Goal: Information Seeking & Learning: Learn about a topic

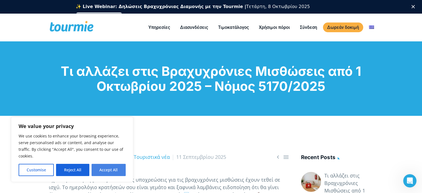
click at [99, 170] on button "Accept All" at bounding box center [109, 170] width 34 height 12
checkbox input "true"
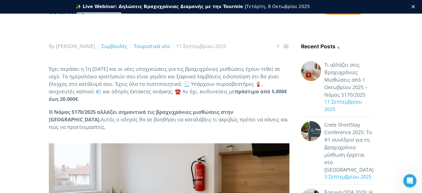
scroll to position [84, 0]
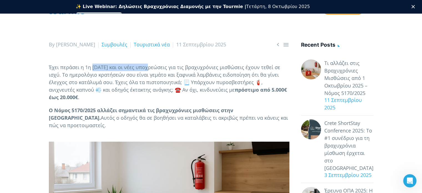
drag, startPoint x: 93, startPoint y: 67, endPoint x: 150, endPoint y: 66, distance: 56.4
click at [149, 66] on p "Έχει περάσει η 1η [DATE] και οι νέες υποχρεώσεις για τις βραχυχρόνιες μισθώσεις…" at bounding box center [169, 82] width 241 height 37
click at [150, 66] on p "Έχει περάσει η 1η [DATE] και οι νέες υποχρεώσεις για τις βραχυχρόνιες μισθώσεις…" at bounding box center [169, 82] width 241 height 37
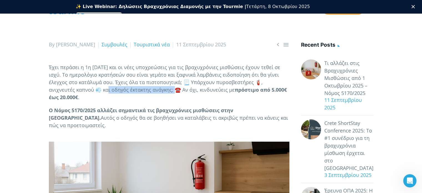
drag, startPoint x: 87, startPoint y: 90, endPoint x: 153, endPoint y: 87, distance: 65.8
click at [153, 87] on p "Έχει περάσει η 1η [DATE] και οι νέες υποχρεώσεις για τις βραχυχρόνιες μισθώσεις…" at bounding box center [169, 82] width 241 height 37
drag, startPoint x: 140, startPoint y: 88, endPoint x: 186, endPoint y: 89, distance: 46.4
click at [186, 89] on p "Έχει περάσει η 1η [DATE] και οι νέες υποχρεώσεις για τις βραχυχρόνιες μισθώσεις…" at bounding box center [169, 82] width 241 height 37
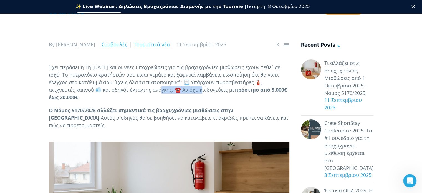
click at [186, 89] on p "Έχει περάσει η 1η [DATE] και οι νέες υποχρεώσεις για τις βραχυχρόνιες μισθώσεις…" at bounding box center [169, 82] width 241 height 37
drag, startPoint x: 214, startPoint y: 93, endPoint x: 228, endPoint y: 93, distance: 13.9
click at [228, 93] on p "Έχει περάσει η 1η [DATE] και οι νέες υποχρεώσεις για τις βραχυχρόνιες μισθώσεις…" at bounding box center [169, 82] width 241 height 37
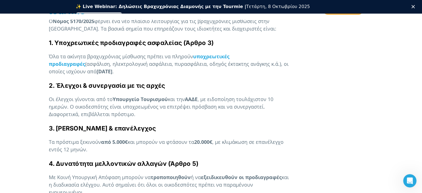
scroll to position [369, 0]
drag, startPoint x: 83, startPoint y: 56, endPoint x: 142, endPoint y: 56, distance: 59.1
click at [142, 56] on p "Όλα τα ακίνητα βραχυχρόνιας μίσθωσης πρέπει να πληρούν υποχρεωτικές προδιαγραφέ…" at bounding box center [169, 63] width 241 height 22
drag, startPoint x: 82, startPoint y: 58, endPoint x: 173, endPoint y: 57, distance: 91.1
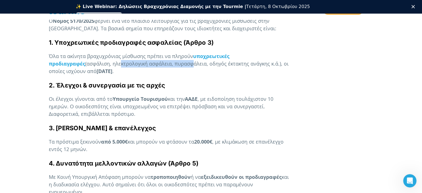
click at [168, 57] on p "Όλα τα ακίνητα βραχυχρόνιας μίσθωσης πρέπει να πληρούν υποχρεωτικές προδιαγραφέ…" at bounding box center [169, 63] width 241 height 22
click at [175, 57] on p "Όλα τα ακίνητα βραχυχρόνιας μίσθωσης πρέπει να πληρούν υποχρεωτικές προδιαγραφέ…" at bounding box center [169, 63] width 241 height 22
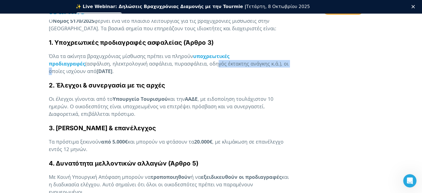
drag, startPoint x: 178, startPoint y: 57, endPoint x: 251, endPoint y: 57, distance: 73.3
click at [251, 57] on p "Όλα τα ακίνητα βραχυχρόνιας μίσθωσης πρέπει να πληρούν υποχρεωτικές προδιαγραφέ…" at bounding box center [169, 63] width 241 height 22
drag, startPoint x: 251, startPoint y: 57, endPoint x: 266, endPoint y: 57, distance: 15.0
click at [252, 57] on p "Όλα τα ακίνητα βραχυχρόνιας μίσθωσης πρέπει να πληρούν υποχρεωτικές προδιαγραφέ…" at bounding box center [169, 63] width 241 height 22
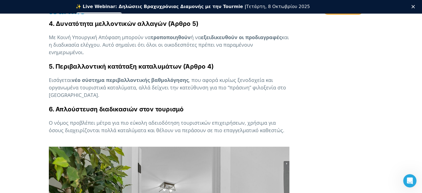
scroll to position [509, 0]
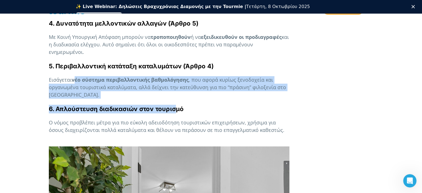
drag, startPoint x: 75, startPoint y: 71, endPoint x: 177, endPoint y: 91, distance: 103.9
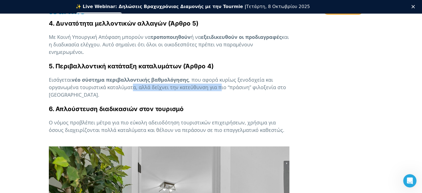
drag, startPoint x: 132, startPoint y: 80, endPoint x: 220, endPoint y: 80, distance: 87.7
click at [219, 80] on p "Εισάγεται νέο σύστημα περιβαλλοντικής βαθμολόγησης , που αφορά κυρίως ξενοδοχεί…" at bounding box center [169, 87] width 241 height 22
click at [220, 80] on p "Εισάγεται νέο σύστημα περιβαλλοντικής βαθμολόγησης , που αφορά κυρίως ξενοδοχεί…" at bounding box center [169, 87] width 241 height 22
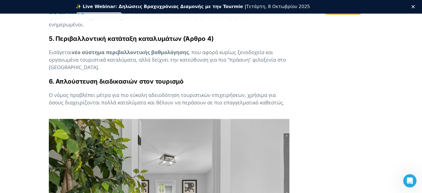
scroll to position [537, 0]
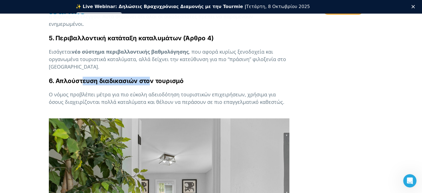
drag, startPoint x: 82, startPoint y: 75, endPoint x: 172, endPoint y: 74, distance: 90.5
click at [168, 77] on strong "6. Απλούστευση διαδικασιών στον τουρισμό" at bounding box center [116, 80] width 135 height 7
click at [172, 77] on strong "6. Απλούστευση διαδικασιών στον τουρισμό" at bounding box center [116, 80] width 135 height 7
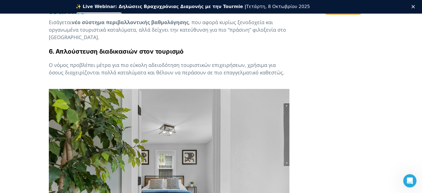
scroll to position [566, 0]
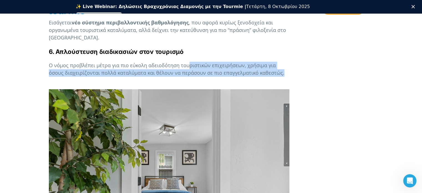
drag, startPoint x: 192, startPoint y: 56, endPoint x: 302, endPoint y: 62, distance: 110.7
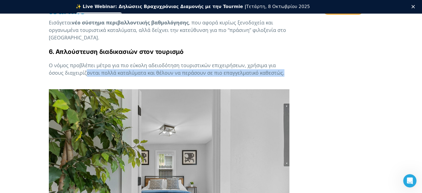
drag, startPoint x: 263, startPoint y: 65, endPoint x: 71, endPoint y: 66, distance: 191.5
click at [71, 66] on p "Ο νόμος προβλέπει μέτρα για πιο εύκολη αδειοδότηση τουριστικών επιχειρήσεων, χρ…" at bounding box center [169, 69] width 241 height 15
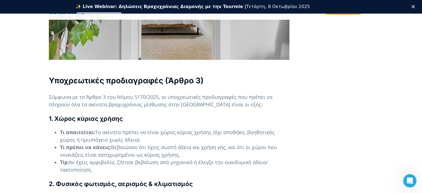
scroll to position [760, 0]
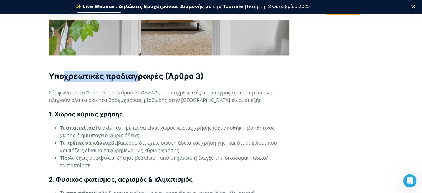
drag, startPoint x: 66, startPoint y: 71, endPoint x: 140, endPoint y: 70, distance: 74.1
click at [139, 71] on strong "Υποχρεωτικές προδιαγραφές (Άρθρο 3)" at bounding box center [126, 75] width 155 height 9
click at [140, 71] on strong "Υποχρεωτικές προδιαγραφές (Άρθρο 3)" at bounding box center [126, 75] width 155 height 9
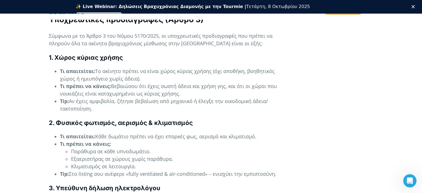
scroll to position [817, 0]
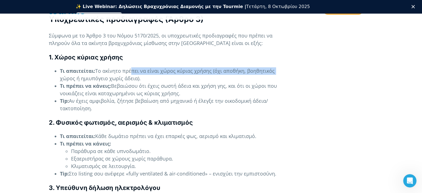
drag, startPoint x: 129, startPoint y: 65, endPoint x: 273, endPoint y: 65, distance: 143.8
click at [273, 67] on li "Τι απαιτείται: Το ακίνητο πρέπει να είναι χώρος κύριας χρήσης (όχι αποθήκη, βοη…" at bounding box center [175, 74] width 230 height 15
click at [272, 67] on li "Τι απαιτείται: Το ακίνητο πρέπει να είναι χώρος κύριας χρήσης (όχι αποθήκη, βοη…" at bounding box center [175, 74] width 230 height 15
drag, startPoint x: 71, startPoint y: 72, endPoint x: 142, endPoint y: 71, distance: 71.4
click at [142, 71] on li "Τι απαιτείται: Το ακίνητο πρέπει να είναι χώρος κύριας χρήσης (όχι αποθήκη, βοη…" at bounding box center [175, 74] width 230 height 15
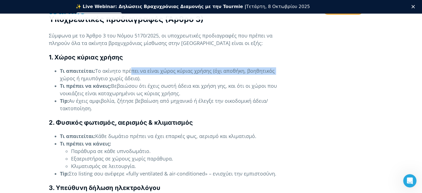
click at [142, 71] on li "Τι απαιτείται: Το ακίνητο πρέπει να είναι χώρος κύριας χρήσης (όχι αποθήκη, βοη…" at bounding box center [175, 74] width 230 height 15
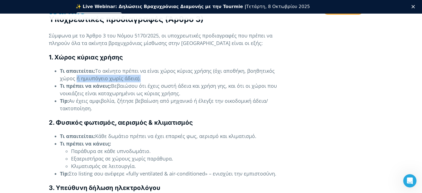
drag, startPoint x: 142, startPoint y: 71, endPoint x: 75, endPoint y: 70, distance: 66.9
click at [75, 70] on li "Τι απαιτείται: Το ακίνητο πρέπει να είναι χώρος κύριας χρήσης (όχι αποθήκη, βοη…" at bounding box center [175, 74] width 230 height 15
drag, startPoint x: 75, startPoint y: 70, endPoint x: 143, endPoint y: 69, distance: 68.0
click at [143, 69] on li "Τι απαιτείται: Το ακίνητο πρέπει να είναι χώρος κύριας χρήσης (όχι αποθήκη, βοη…" at bounding box center [175, 74] width 230 height 15
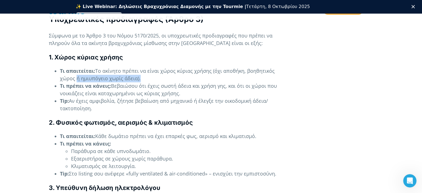
click at [143, 69] on li "Τι απαιτείται: Το ακίνητο πρέπει να είναι χώρος κύριας χρήσης (όχι αποθήκη, βοη…" at bounding box center [175, 74] width 230 height 15
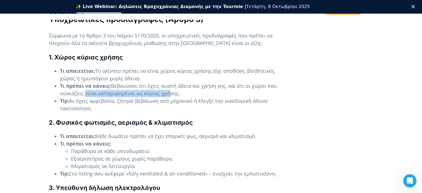
drag, startPoint x: 82, startPoint y: 87, endPoint x: 168, endPoint y: 87, distance: 85.2
click at [168, 87] on li "Τι πρέπει να κάνεις: Βεβαιώσου ότι έχεις σωστή άδεια και χρήση γης, και ότι οι …" at bounding box center [175, 89] width 230 height 15
drag, startPoint x: 181, startPoint y: 87, endPoint x: 103, endPoint y: 90, distance: 78.1
click at [104, 90] on ul "Τι απαιτείται: Το ακίνητο πρέπει να είναι χώρος κύριας χρήσης (όχι αποθήκη, βοη…" at bounding box center [169, 89] width 241 height 45
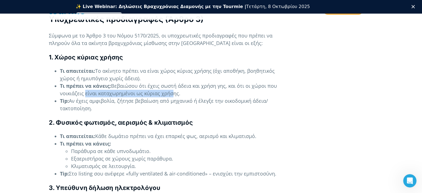
click at [103, 97] on li "Tip: Αν έχεις αμφιβολία, ζήτησε βεβαίωση από μηχανικό ή έλεγξε την οικοδομική ά…" at bounding box center [175, 104] width 230 height 15
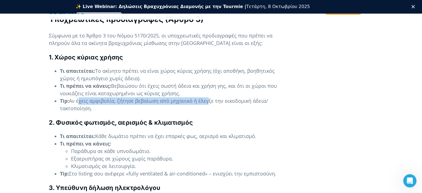
drag, startPoint x: 78, startPoint y: 95, endPoint x: 207, endPoint y: 92, distance: 128.5
click at [207, 97] on li "Tip: Αν έχεις αμφιβολία, ζήτησε βεβαίωση από μηχανικό ή έλεγξε την οικοδομική ά…" at bounding box center [175, 104] width 230 height 15
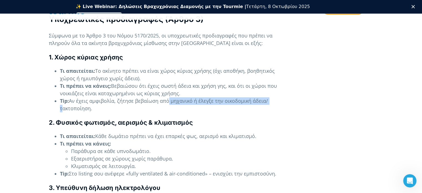
drag, startPoint x: 197, startPoint y: 94, endPoint x: 278, endPoint y: 91, distance: 81.4
click at [278, 97] on li "Tip: Αν έχεις αμφιβολία, ζήτησε βεβαίωση από μηχανικό ή έλεγξε την οικοδομική ά…" at bounding box center [175, 104] width 230 height 15
drag, startPoint x: 104, startPoint y: 102, endPoint x: 107, endPoint y: 102, distance: 3.9
click at [107, 102] on ul "Τι απαιτείται: Το ακίνητο πρέπει να είναι χώρος κύριας χρήσης (όχι αποθήκη, βοη…" at bounding box center [169, 89] width 241 height 45
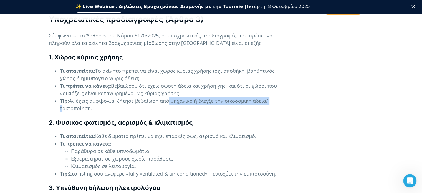
click at [107, 102] on li "Tip: Αν έχεις αμφιβολία, ζήτησε βεβαίωση από μηχανικό ή έλεγξε την οικοδομική ά…" at bounding box center [175, 104] width 230 height 15
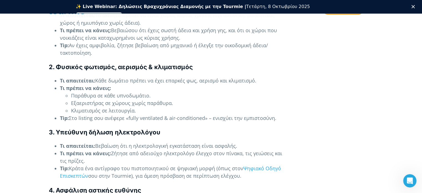
scroll to position [874, 0]
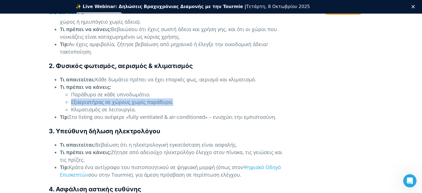
drag, startPoint x: 70, startPoint y: 94, endPoint x: 185, endPoint y: 94, distance: 114.9
click at [185, 94] on ul "Παράθυρα σε κάθε υπνοδωμάτιο. Εξαεριστήρας σε χώρους χωρίς παράθυρα. Κλιματισμό…" at bounding box center [175, 102] width 230 height 22
click at [185, 98] on li "Εξαεριστήρας σε χώρους χωρίς παράθυρα." at bounding box center [180, 101] width 218 height 7
drag, startPoint x: 175, startPoint y: 95, endPoint x: 70, endPoint y: 90, distance: 104.8
click at [70, 91] on ul "Παράθυρα σε κάθε υπνοδωμάτιο. Εξαεριστήρας σε χώρους χωρίς παράθυρα. Κλιματισμό…" at bounding box center [175, 102] width 230 height 22
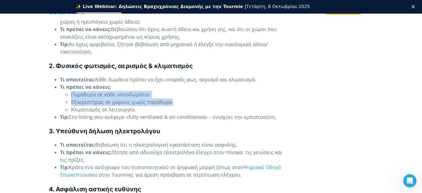
click at [70, 91] on ul "Παράθυρα σε κάθε υπνοδωμάτιο. Εξαεριστήρας σε χώρους χωρίς παράθυρα. Κλιματισμό…" at bounding box center [175, 102] width 230 height 22
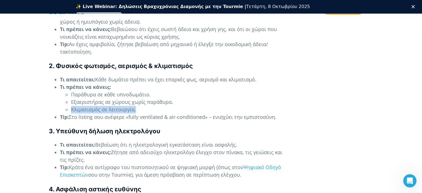
drag, startPoint x: 72, startPoint y: 100, endPoint x: 148, endPoint y: 100, distance: 75.5
click at [148, 106] on li "Κλιματισμός σε λειτουργία." at bounding box center [180, 109] width 218 height 7
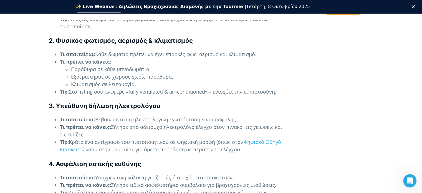
scroll to position [903, 0]
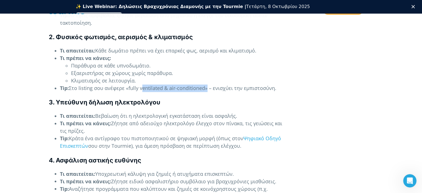
drag, startPoint x: 139, startPoint y: 81, endPoint x: 203, endPoint y: 79, distance: 64.1
click at [203, 84] on li "Tip: Στο listing σου ανέφερε «fully ventilated & air-conditioned» – ενισχύει τη…" at bounding box center [175, 87] width 230 height 7
drag, startPoint x: 205, startPoint y: 79, endPoint x: 288, endPoint y: 79, distance: 83.0
click at [288, 84] on li "Tip: Στο listing σου ανέφερε «fully ventilated & air-conditioned» – ενισχύει τη…" at bounding box center [175, 87] width 230 height 7
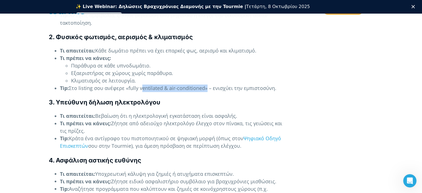
click at [288, 84] on li "Tip: Στο listing σου ανέφερε «fully ventilated & air-conditioned» – ενισχύει τη…" at bounding box center [175, 87] width 230 height 7
drag, startPoint x: 280, startPoint y: 79, endPoint x: 127, endPoint y: 84, distance: 153.6
click at [127, 84] on li "Tip: Στο listing σου ανέφερε «fully ventilated & air-conditioned» – ενισχύει τη…" at bounding box center [175, 87] width 230 height 7
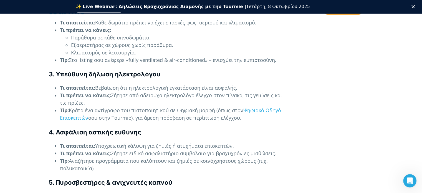
scroll to position [931, 0]
drag, startPoint x: 72, startPoint y: 68, endPoint x: 159, endPoint y: 68, distance: 87.2
click at [159, 70] on h4 "3. Υπεύθυνη δήλωση ηλεκτρολόγου" at bounding box center [169, 74] width 241 height 9
drag, startPoint x: 101, startPoint y: 81, endPoint x: 255, endPoint y: 81, distance: 153.8
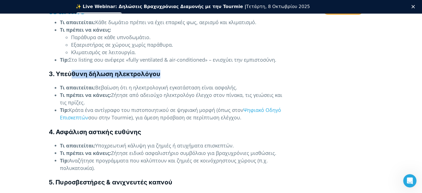
click at [255, 84] on li "Τι απαιτείται: Βεβαίωση ότι η ηλεκτρολογική εγκατάσταση είναι ασφαλής." at bounding box center [175, 87] width 230 height 7
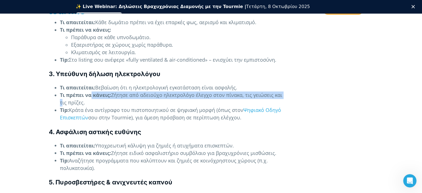
drag, startPoint x: 115, startPoint y: 89, endPoint x: 285, endPoint y: 86, distance: 169.6
click at [285, 91] on li "Τι πρέπει να κάνεις: Ζήτησε από αδειούχο ηλεκτρολόγο έλεγχο στον πίνακα, τις γε…" at bounding box center [175, 98] width 230 height 15
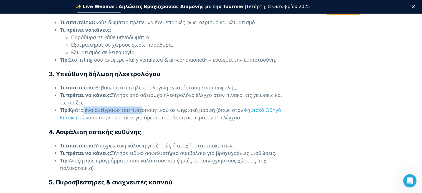
drag, startPoint x: 82, startPoint y: 101, endPoint x: 139, endPoint y: 102, distance: 56.9
click at [139, 106] on li "Tip: Κράτα ένα αντίγραφο του πιστοποιητικού σε ψηφιακή μορφή (όπως στον Ψηφιακό…" at bounding box center [175, 113] width 230 height 15
drag, startPoint x: 94, startPoint y: 104, endPoint x: 154, endPoint y: 103, distance: 60.5
click at [154, 106] on li "Tip: Κράτα ένα αντίγραφο του πιστοποιητικού σε ψηφιακή μορφή (όπως στον Ψηφιακό…" at bounding box center [175, 113] width 230 height 15
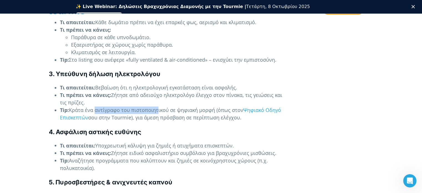
click at [154, 106] on li "Tip: Κράτα ένα αντίγραφο του πιστοποιητικού σε ψηφιακή μορφή (όπως στον Ψηφιακό…" at bounding box center [175, 113] width 230 height 15
drag, startPoint x: 183, startPoint y: 103, endPoint x: 207, endPoint y: 104, distance: 23.1
click at [207, 106] on li "Tip: Κράτα ένα αντίγραφο του πιστοποιητικού σε ψηφιακή μορφή (όπως στον Ψηφιακό…" at bounding box center [175, 113] width 230 height 15
drag, startPoint x: 130, startPoint y: 111, endPoint x: 243, endPoint y: 110, distance: 112.1
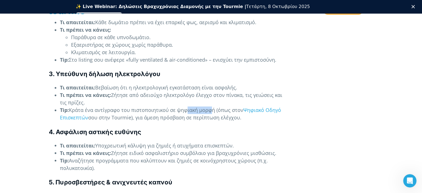
click at [243, 110] on li "Tip: Κράτα ένα αντίγραφο του πιστοποιητικού σε ψηφιακή μορφή (όπως στον Ψηφιακό…" at bounding box center [175, 113] width 230 height 15
drag, startPoint x: 236, startPoint y: 110, endPoint x: 83, endPoint y: 100, distance: 153.6
click at [83, 106] on li "Tip: Κράτα ένα αντίγραφο του πιστοποιητικού σε ψηφιακή μορφή (όπως στον Ψηφιακό…" at bounding box center [175, 113] width 230 height 15
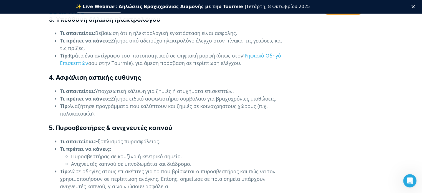
scroll to position [987, 0]
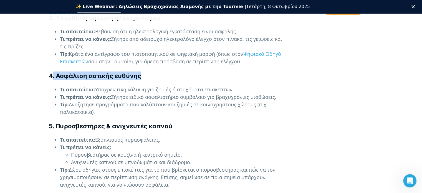
drag, startPoint x: 51, startPoint y: 68, endPoint x: 148, endPoint y: 68, distance: 96.9
click at [148, 71] on h4 "4. Ασφάλιση αστικής ευθύνης" at bounding box center [169, 75] width 241 height 9
drag, startPoint x: 148, startPoint y: 68, endPoint x: 139, endPoint y: 70, distance: 8.7
click at [148, 71] on h4 "4. Ασφάλιση αστικής ευθύνης" at bounding box center [169, 75] width 241 height 9
drag, startPoint x: 84, startPoint y: 84, endPoint x: 241, endPoint y: 81, distance: 156.9
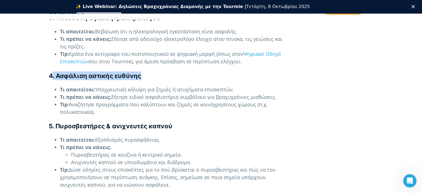
click at [241, 85] on li "Τι απαιτείται: Υποχρεωτική κάλυψη για ζημιές ή ατυχήματα επισκεπτών." at bounding box center [175, 88] width 230 height 7
drag, startPoint x: 250, startPoint y: 80, endPoint x: 36, endPoint y: 83, distance: 214.0
click at [71, 86] on strong "Τι απαιτείται:" at bounding box center [77, 89] width 35 height 7
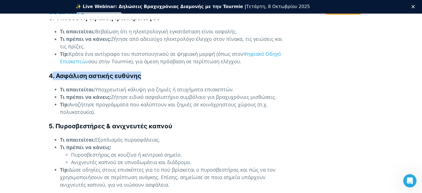
click at [129, 85] on li "Τι απαιτείται: Υποχρεωτική κάλυψη για ζημιές ή ατυχήματα επισκεπτών." at bounding box center [175, 88] width 230 height 7
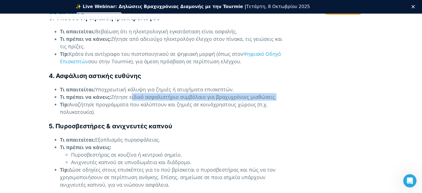
drag, startPoint x: 134, startPoint y: 89, endPoint x: 276, endPoint y: 87, distance: 142.1
click at [276, 93] on li "Τι πρέπει να κάνεις: Ζήτησε ειδικό ασφαλιστήριο συμβόλαιο για βραχυχρόνιες μισθ…" at bounding box center [175, 96] width 230 height 7
drag, startPoint x: 287, startPoint y: 85, endPoint x: 167, endPoint y: 85, distance: 120.5
click at [167, 93] on li "Τι πρέπει να κάνεις: Ζήτησε ειδικό ασφαλιστήριο συμβόλαιο για βραχυχρόνιες μισθ…" at bounding box center [175, 96] width 230 height 7
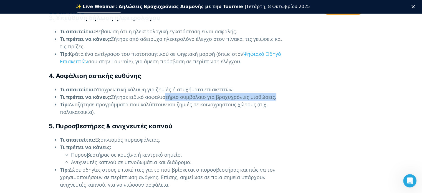
click at [167, 93] on li "Τι πρέπει να κάνεις: Ζήτησε ειδικό ασφαλιστήριο συμβόλαιο για βραχυχρόνιες μισθ…" at bounding box center [175, 96] width 230 height 7
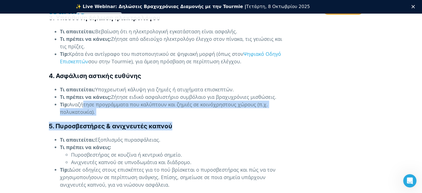
drag, startPoint x: 83, startPoint y: 98, endPoint x: 261, endPoint y: 110, distance: 179.1
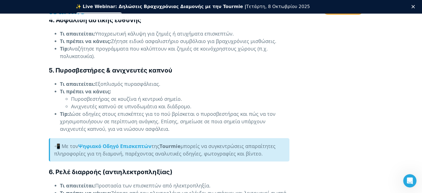
scroll to position [1043, 0]
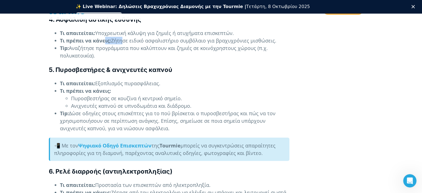
drag, startPoint x: 107, startPoint y: 34, endPoint x: 122, endPoint y: 34, distance: 15.0
click at [122, 37] on li "Τι πρέπει να κάνεις: Ζήτησε ειδικό ασφαλιστήριο συμβόλαιο για βραχυχρόνιες μισθ…" at bounding box center [175, 40] width 230 height 7
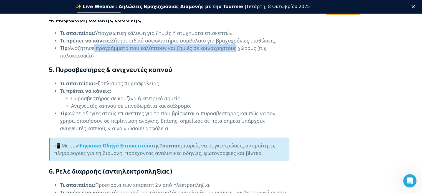
drag, startPoint x: 92, startPoint y: 42, endPoint x: 270, endPoint y: 42, distance: 177.6
click at [263, 44] on li "Tip: Αναζήτησε προγράμματα που καλύπτουν και ζημιές σε κοινόχρηστους χώρους (π.…" at bounding box center [175, 51] width 230 height 15
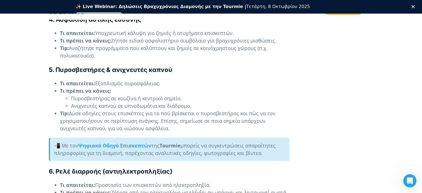
click at [272, 44] on li "Tip: Αναζήτησε προγράμματα που καλύπτουν και ζημιές σε κοινόχρηστους χώρους (π.…" at bounding box center [175, 51] width 230 height 15
drag, startPoint x: 130, startPoint y: 50, endPoint x: 64, endPoint y: 42, distance: 67.1
click at [64, 44] on li "Tip: Αναζήτησε προγράμματα που καλύπτουν και ζημιές σε κοινόχρηστους χώρους (π.…" at bounding box center [175, 51] width 230 height 15
click at [63, 44] on strong "Tip:" at bounding box center [64, 47] width 9 height 7
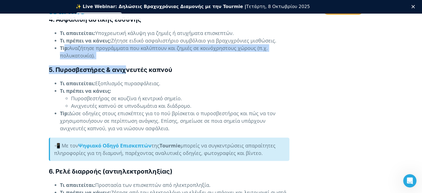
drag, startPoint x: 66, startPoint y: 43, endPoint x: 125, endPoint y: 54, distance: 60.8
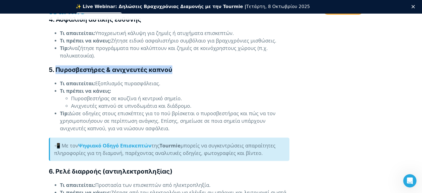
drag, startPoint x: 57, startPoint y: 62, endPoint x: 195, endPoint y: 62, distance: 138.2
click at [195, 65] on h4 "5. Πυροσβεστήρες & ανιχνευτές καπνού" at bounding box center [169, 69] width 241 height 9
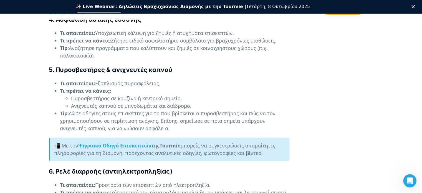
click at [195, 65] on h4 "5. Πυροσβεστήρες & ανιχνευτές καπνού" at bounding box center [169, 69] width 241 height 9
drag, startPoint x: 190, startPoint y: 62, endPoint x: 184, endPoint y: 63, distance: 5.8
click at [184, 65] on h4 "5. Πυροσβεστήρες & ανιχνευτές καπνού" at bounding box center [169, 69] width 241 height 9
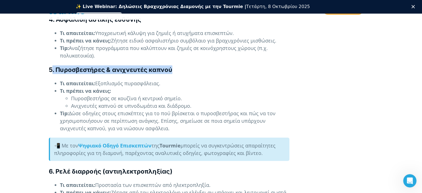
drag, startPoint x: 181, startPoint y: 63, endPoint x: 52, endPoint y: 63, distance: 128.8
click at [52, 65] on h4 "5. Πυροσβεστήρες & ανιχνευτές καπνού" at bounding box center [169, 69] width 241 height 9
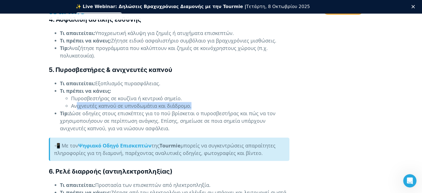
drag, startPoint x: 77, startPoint y: 95, endPoint x: 199, endPoint y: 101, distance: 121.7
click at [199, 102] on li "Ανιχνευτές καπνού σε υπνοδωμάτια και διάδρομο." at bounding box center [180, 105] width 218 height 7
drag, startPoint x: 201, startPoint y: 99, endPoint x: 71, endPoint y: 101, distance: 129.9
click at [71, 102] on li "Ανιχνευτές καπνού σε υπνοδωμάτια και διάδρομο." at bounding box center [180, 105] width 218 height 7
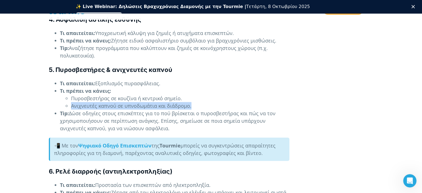
click at [71, 102] on li "Ανιχνευτές καπνού σε υπνοδωμάτια και διάδρομο." at bounding box center [180, 105] width 218 height 7
drag, startPoint x: 68, startPoint y: 96, endPoint x: 207, endPoint y: 96, distance: 138.8
click at [207, 96] on ul "Πυροσβεστήρας σε κουζίνα ή κεντρικό σημείο. Ανιχνευτές καπνού σε υπνοδωμάτια κα…" at bounding box center [175, 101] width 230 height 15
click at [207, 102] on li "Ανιχνευτές καπνού σε υπνοδωμάτια και διάδρομο." at bounding box center [180, 105] width 218 height 7
drag, startPoint x: 170, startPoint y: 98, endPoint x: 70, endPoint y: 98, distance: 99.6
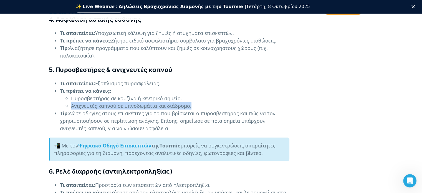
click at [70, 98] on ul "Πυροσβεστήρας σε κουζίνα ή κεντρικό σημείο. Ανιχνευτές καπνού σε υπνοδωμάτια κα…" at bounding box center [175, 101] width 230 height 15
drag, startPoint x: 70, startPoint y: 98, endPoint x: 200, endPoint y: 98, distance: 130.2
click at [200, 98] on ul "Πυροσβεστήρας σε κουζίνα ή κεντρικό σημείο. Ανιχνευτές καπνού σε υπνοδωμάτια κα…" at bounding box center [175, 101] width 230 height 15
click at [200, 102] on li "Ανιχνευτές καπνού σε υπνοδωμάτια και διάδρομο." at bounding box center [180, 105] width 218 height 7
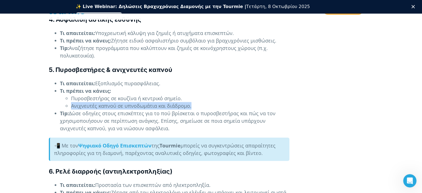
click at [159, 102] on li "Ανιχνευτές καπνού σε υπνοδωμάτια και διάδρομο." at bounding box center [180, 105] width 218 height 7
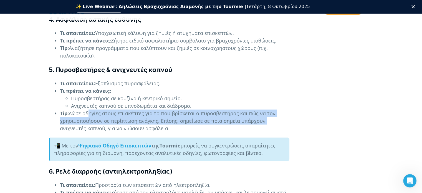
drag, startPoint x: 89, startPoint y: 106, endPoint x: 282, endPoint y: 111, distance: 192.7
click at [282, 111] on li "Tip: Δώσε οδηγίες στους επισκέπτες για το πού βρίσκεται ο πυροσβεστήρας και πώς…" at bounding box center [175, 120] width 230 height 22
drag, startPoint x: 172, startPoint y: 120, endPoint x: 58, endPoint y: 104, distance: 115.8
click at [58, 104] on ul "Τι απαιτείται: Εξοπλισμός πυρασφάλειας. Τι πρέπει να κάνεις: Πυροσβεστήρας σε κ…" at bounding box center [169, 105] width 241 height 52
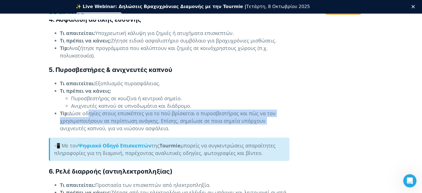
click at [58, 104] on ul "Τι απαιτείται: Εξοπλισμός πυρασφάλειας. Τι πρέπει να κάνεις: Πυροσβεστήρας σε κ…" at bounding box center [169, 105] width 241 height 52
click at [58, 105] on ul "Τι απαιτείται: Εξοπλισμός πυρασφάλειας. Τι πρέπει να κάνεις: Πυροσβεστήρας σε κ…" at bounding box center [169, 105] width 241 height 52
drag, startPoint x: 57, startPoint y: 104, endPoint x: 196, endPoint y: 122, distance: 140.2
click at [196, 122] on ul "Τι απαιτείται: Εξοπλισμός πυρασφάλειας. Τι πρέπει να κάνεις: Πυροσβεστήρας σε κ…" at bounding box center [169, 105] width 241 height 52
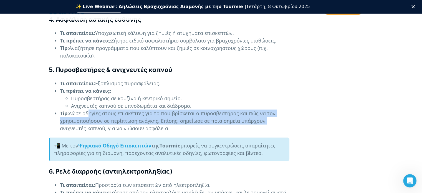
click at [196, 122] on li "Tip: Δώσε οδηγίες στους επισκέπτες για το πού βρίσκεται ο πυροσβεστήρας και πώς…" at bounding box center [175, 120] width 230 height 22
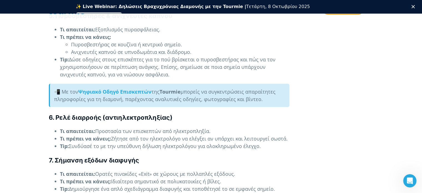
scroll to position [1099, 0]
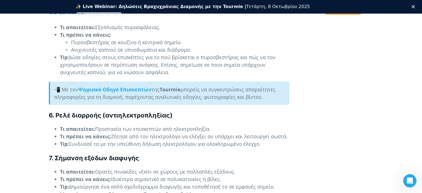
drag, startPoint x: 58, startPoint y: 91, endPoint x: 259, endPoint y: 90, distance: 201.5
click at [259, 90] on div "📲 Με τον Ψηφιακό Οδηγό Επισκεπτών της Tourmie μπορείς να συγκεντρώσεις απαραίτη…" at bounding box center [169, 93] width 241 height 23
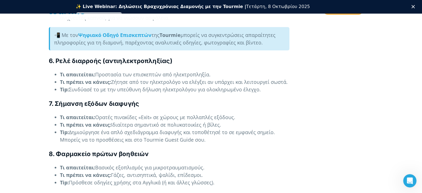
scroll to position [1155, 0]
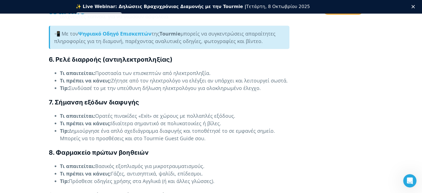
drag, startPoint x: 61, startPoint y: 66, endPoint x: 223, endPoint y: 66, distance: 161.8
click at [223, 69] on li "Τι απαιτείται: Προστασία των επισκεπτών από ηλεκτροπληξία." at bounding box center [175, 72] width 230 height 7
drag, startPoint x: 234, startPoint y: 68, endPoint x: 93, endPoint y: 70, distance: 140.5
click at [94, 70] on ul "Τι απαιτείται: Προστασία των επισκεπτών από ηλεκτροπληξία. Τι πρέπει να κάνεις:…" at bounding box center [169, 80] width 241 height 22
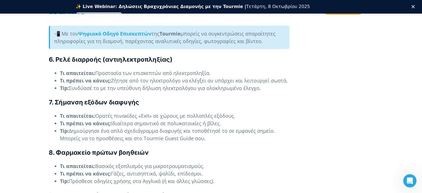
click at [93, 77] on strong "Τι πρέπει να κάνεις:" at bounding box center [85, 80] width 51 height 7
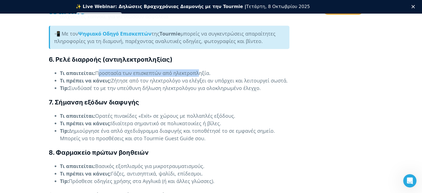
drag, startPoint x: 97, startPoint y: 65, endPoint x: 197, endPoint y: 65, distance: 99.9
click at [197, 69] on li "Τι απαιτείται: Προστασία των επισκεπτών από ηλεκτροπληξία." at bounding box center [175, 72] width 230 height 7
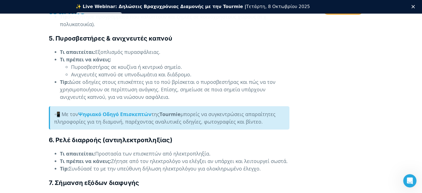
scroll to position [1073, 0]
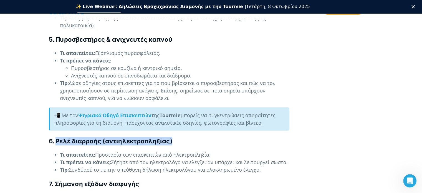
drag, startPoint x: 57, startPoint y: 136, endPoint x: 181, endPoint y: 136, distance: 123.8
click at [181, 137] on h4 "6. Ρελέ διαρροής (αντιηλεκτροπληξίας)" at bounding box center [169, 141] width 241 height 9
drag, startPoint x: 175, startPoint y: 136, endPoint x: 74, endPoint y: 136, distance: 101.6
click at [74, 137] on h4 "6. Ρελέ διαρροής (αντιηλεκτροπληξίας)" at bounding box center [169, 141] width 241 height 9
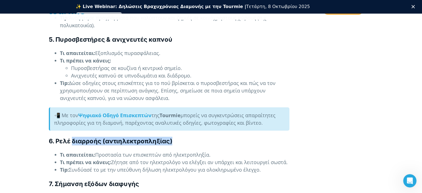
click at [74, 137] on h4 "6. Ρελέ διαρροής (αντιηλεκτροπληξίας)" at bounding box center [169, 141] width 241 height 9
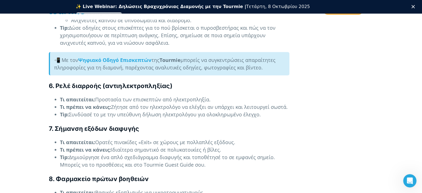
scroll to position [1129, 0]
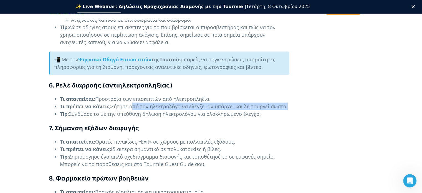
drag, startPoint x: 151, startPoint y: 100, endPoint x: 301, endPoint y: 101, distance: 149.9
drag, startPoint x: 76, startPoint y: 106, endPoint x: 280, endPoint y: 107, distance: 203.7
click at [280, 110] on li "Tip: Συνδύασέ το με την υπεύθυνη δήλωση ηλεκτρολόγου για ολοκληρωμένο έλεγχο." at bounding box center [175, 113] width 230 height 7
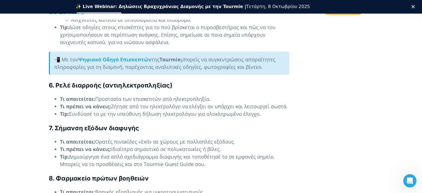
drag, startPoint x: 263, startPoint y: 107, endPoint x: 117, endPoint y: 109, distance: 146.0
click at [118, 110] on li "Tip: Συνδύασέ το με την υπεύθυνη δήλωση ηλεκτρολόγου για ολοκληρωμένο έλεγχο." at bounding box center [175, 113] width 230 height 7
click at [116, 110] on li "Tip: Συνδύασέ το με την υπεύθυνη δήλωση ηλεκτρολόγου για ολοκληρωμένο έλεγχο." at bounding box center [175, 113] width 230 height 7
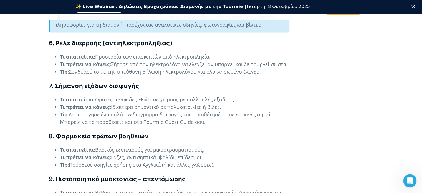
scroll to position [1184, 0]
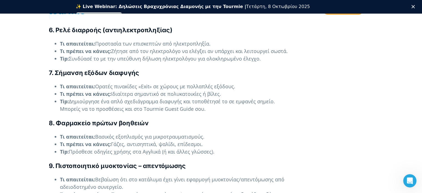
drag, startPoint x: 190, startPoint y: 80, endPoint x: 263, endPoint y: 80, distance: 73.0
click at [263, 83] on li "Τι απαιτείται: Ορατές πινακίδες «Exit» σε χώρους με πολλαπλές εξόδους." at bounding box center [175, 86] width 230 height 7
drag, startPoint x: 237, startPoint y: 79, endPoint x: 124, endPoint y: 79, distance: 113.2
click at [124, 83] on li "Τι απαιτείται: Ορατές πινακίδες «Exit» σε χώρους με πολλαπλές εξόδους." at bounding box center [175, 86] width 230 height 7
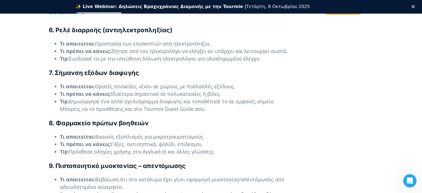
click at [124, 83] on li "Τι απαιτείται: Ορατές πινακίδες «Exit» σε χώρους με πολλαπλές εξόδους." at bounding box center [175, 86] width 230 height 7
drag, startPoint x: 126, startPoint y: 81, endPoint x: 243, endPoint y: 82, distance: 116.9
click at [243, 83] on li "Τι απαιτείται: Ορατές πινακίδες «Exit» σε χώρους με πολλαπλές εξόδους." at bounding box center [175, 86] width 230 height 7
click at [242, 83] on li "Τι απαιτείται: Ορατές πινακίδες «Exit» σε χώρους με πολλαπλές εξόδους." at bounding box center [175, 86] width 230 height 7
drag, startPoint x: 241, startPoint y: 79, endPoint x: 138, endPoint y: 82, distance: 102.7
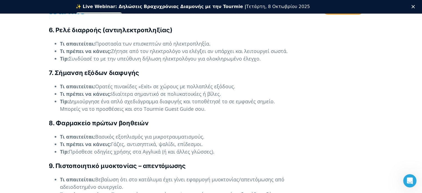
click at [138, 83] on li "Τι απαιτείται: Ορατές πινακίδες «Exit» σε χώρους με πολλαπλές εξόδους." at bounding box center [175, 86] width 230 height 7
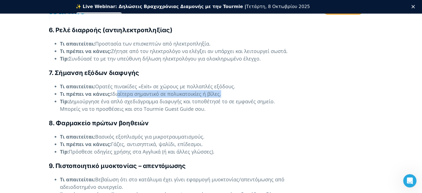
drag, startPoint x: 118, startPoint y: 87, endPoint x: 235, endPoint y: 83, distance: 116.4
click at [235, 90] on li "Τι πρέπει να κάνεις: Ιδιαίτερα σημαντικό σε πολυκατοικίες ή βίλες." at bounding box center [175, 93] width 230 height 7
drag, startPoint x: 227, startPoint y: 86, endPoint x: 126, endPoint y: 88, distance: 101.3
click at [126, 90] on li "Τι πρέπει να κάνεις: Ιδιαίτερα σημαντικό σε πολυκατοικίες ή βίλες." at bounding box center [175, 93] width 230 height 7
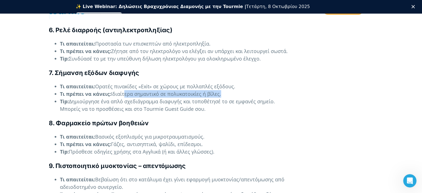
click at [126, 90] on li "Τι πρέπει να κάνεις: Ιδιαίτερα σημαντικό σε πολυκατοικίες ή βίλες." at bounding box center [175, 93] width 230 height 7
drag, startPoint x: 73, startPoint y: 95, endPoint x: 231, endPoint y: 101, distance: 158.3
click at [231, 101] on li "Tip: Δημιούργησε ένα απλό σχεδιάγραμμα διαφυγής και τοποθέτησέ το σε εμφανές ση…" at bounding box center [175, 105] width 230 height 15
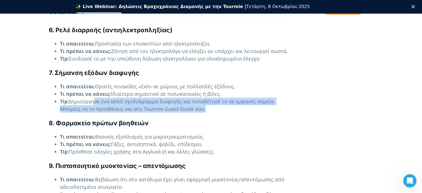
drag, startPoint x: 202, startPoint y: 101, endPoint x: 92, endPoint y: 96, distance: 109.8
click at [92, 98] on li "Tip: Δημιούργησε ένα απλό σχεδιάγραμμα διαφυγής και τοποθέτησέ το σε εμφανές ση…" at bounding box center [175, 105] width 230 height 15
drag, startPoint x: 102, startPoint y: 94, endPoint x: 281, endPoint y: 99, distance: 179.1
click at [281, 99] on li "Tip: Δημιούργησε ένα απλό σχεδιάγραμμα διαφυγής και τοποθέτησέ το σε εμφανές ση…" at bounding box center [175, 105] width 230 height 15
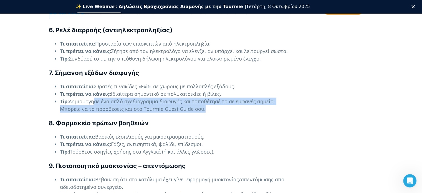
click at [281, 99] on li "Tip: Δημιούργησε ένα απλό σχεδιάγραμμα διαφυγής και τοποθέτησέ το σε εμφανές ση…" at bounding box center [175, 105] width 230 height 15
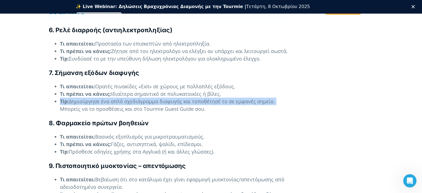
drag, startPoint x: 259, startPoint y: 97, endPoint x: 45, endPoint y: 93, distance: 214.3
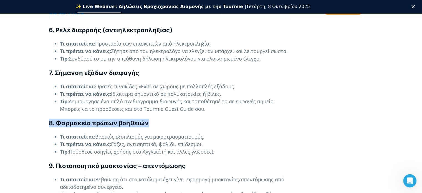
drag, startPoint x: 50, startPoint y: 115, endPoint x: 162, endPoint y: 115, distance: 111.9
click at [162, 119] on h4 "8. Φαρμακείο πρώτων βοηθειών" at bounding box center [169, 123] width 241 height 9
drag, startPoint x: 176, startPoint y: 115, endPoint x: 40, endPoint y: 116, distance: 136.3
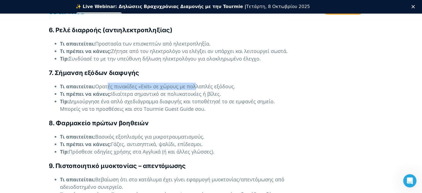
drag, startPoint x: 116, startPoint y: 80, endPoint x: 193, endPoint y: 80, distance: 77.4
click at [193, 83] on li "Τι απαιτείται: Ορατές πινακίδες «Exit» σε χώρους με πολλαπλές εξόδους." at bounding box center [175, 86] width 230 height 7
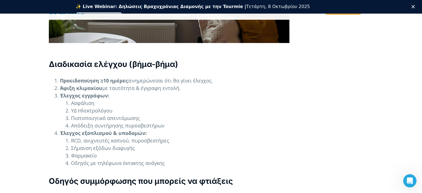
scroll to position [1703, 0]
drag, startPoint x: 79, startPoint y: 74, endPoint x: 184, endPoint y: 69, distance: 104.5
click at [184, 77] on ol "Προειδοποίηση ≥10 ημέρες: ενημερώνεσαι ότι θα γίνει έλεγχος. Άφιξη κλιμακίου με…" at bounding box center [169, 122] width 241 height 90
click at [184, 77] on li "Προειδοποίηση ≥10 ημέρες: ενημερώνεσαι ότι θα γίνει έλεγχος." at bounding box center [175, 80] width 230 height 7
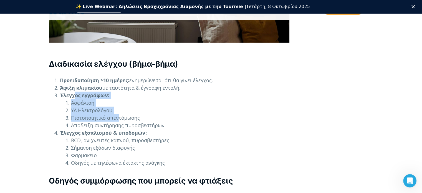
drag, startPoint x: 75, startPoint y: 81, endPoint x: 118, endPoint y: 101, distance: 47.3
click at [118, 101] on li "Έλεγχος εγγράφων: Ασφάλιση ΥΔ Ηλεκτρολόγου Πιστοποιητικό απεντόμωσης Απόδειξη σ…" at bounding box center [175, 110] width 230 height 37
click at [118, 114] on li "Πιστοποιητικό απεντόμωσης" at bounding box center [180, 117] width 218 height 7
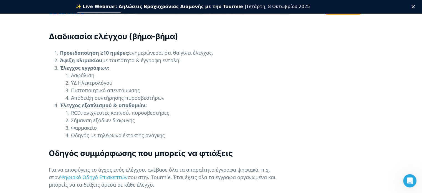
scroll to position [1731, 0]
drag, startPoint x: 71, startPoint y: 69, endPoint x: 114, endPoint y: 69, distance: 42.5
click at [114, 79] on li "ΥΔ Ηλεκτρολόγου" at bounding box center [180, 82] width 218 height 7
drag, startPoint x: 84, startPoint y: 75, endPoint x: 141, endPoint y: 73, distance: 57.5
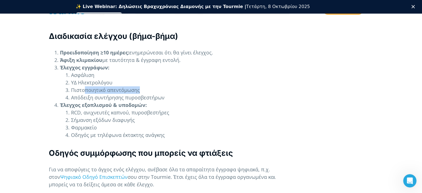
click at [141, 86] on li "Πιστοποιητικό απεντόμωσης" at bounding box center [180, 89] width 218 height 7
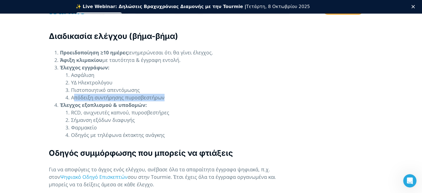
drag, startPoint x: 73, startPoint y: 83, endPoint x: 168, endPoint y: 83, distance: 94.9
click at [168, 94] on li "Απόδειξη συντήρησης πυροσβεστήρων" at bounding box center [180, 97] width 218 height 7
drag, startPoint x: 177, startPoint y: 83, endPoint x: 70, endPoint y: 84, distance: 106.3
click at [71, 94] on li "Απόδειξη συντήρησης πυροσβεστήρων" at bounding box center [180, 97] width 218 height 7
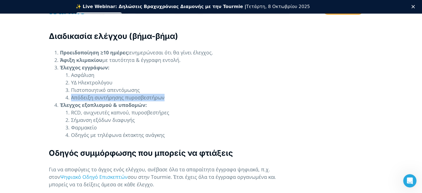
click at [71, 94] on li "Απόδειξη συντήρησης πυροσβεστήρων" at bounding box center [180, 97] width 218 height 7
drag, startPoint x: 70, startPoint y: 84, endPoint x: 178, endPoint y: 84, distance: 107.7
click at [178, 94] on li "Απόδειξη συντήρησης πυροσβεστήρων" at bounding box center [180, 97] width 218 height 7
drag, startPoint x: 167, startPoint y: 84, endPoint x: 64, endPoint y: 84, distance: 103.0
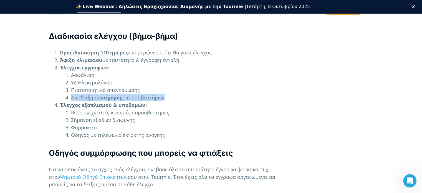
click at [64, 84] on ol "Ασφάλιση ΥΔ Ηλεκτρολόγου Πιστοποιητικό απεντόμωσης Απόδειξη συντήρησης πυροσβεσ…" at bounding box center [175, 86] width 230 height 30
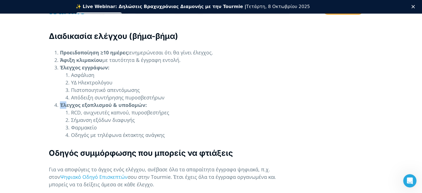
drag, startPoint x: 80, startPoint y: 89, endPoint x: 148, endPoint y: 90, distance: 67.5
click at [148, 101] on li "Έλεγχος εξοπλισμού & υποδομών: RCD, ανιχνευτές καπνού, πυροσβεστήρες Σήμανση εξ…" at bounding box center [175, 119] width 230 height 37
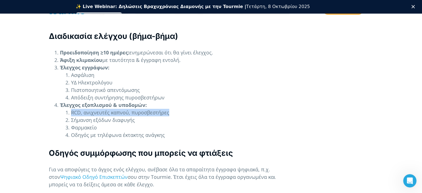
drag, startPoint x: 69, startPoint y: 99, endPoint x: 173, endPoint y: 99, distance: 103.8
click at [173, 109] on li "RCD, ανιχνευτές καπνού, πυροσβεστήρες" at bounding box center [180, 112] width 218 height 7
drag, startPoint x: 175, startPoint y: 97, endPoint x: 67, endPoint y: 98, distance: 108.3
click at [71, 109] on li "RCD, ανιχνευτές καπνού, πυροσβεστήρες" at bounding box center [180, 112] width 218 height 7
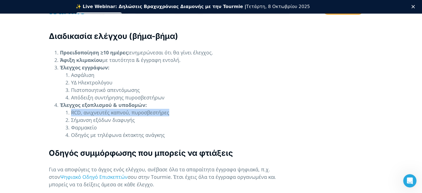
click at [71, 109] on li "RCD, ανιχνευτές καπνού, πυροσβεστήρες" at bounding box center [180, 112] width 218 height 7
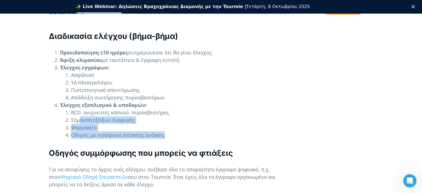
drag, startPoint x: 79, startPoint y: 106, endPoint x: 175, endPoint y: 121, distance: 97.7
click at [175, 121] on ol "RCD, ανιχνευτές καπνού, πυροσβεστήρες Σήμανση εξόδων διαφυγής Φαρμακείο Οδηγός …" at bounding box center [175, 124] width 230 height 30
click at [175, 131] on li "Οδηγός με τηλέφωνα έκτακτης ανάγκης" at bounding box center [180, 134] width 218 height 7
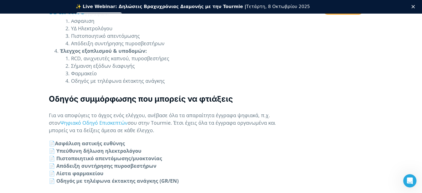
scroll to position [1786, 0]
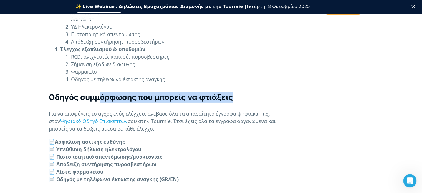
drag, startPoint x: 121, startPoint y: 85, endPoint x: 239, endPoint y: 84, distance: 118.0
click at [239, 92] on h3 "Οδηγός συμμόρφωσης που μπορείς να φτιάξεις" at bounding box center [169, 97] width 241 height 11
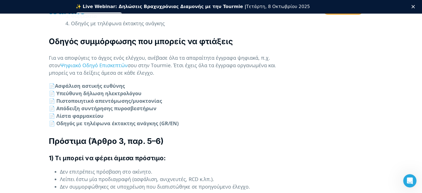
scroll to position [1843, 0]
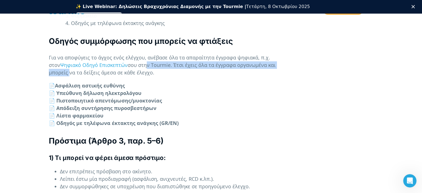
drag, startPoint x: 135, startPoint y: 51, endPoint x: 294, endPoint y: 51, distance: 158.5
drag, startPoint x: 121, startPoint y: 58, endPoint x: 71, endPoint y: 59, distance: 50.5
click at [71, 59] on p "Για να αποφύγεις το άγχος ενός ελέγχου, ανέβασε όλα τα απαραίτητα έγγραφα ψηφια…" at bounding box center [169, 65] width 241 height 22
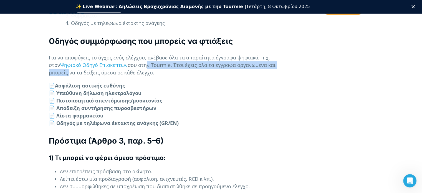
click at [71, 59] on p "Για να αποφύγεις το άγχος ενός ελέγχου, ανέβασε όλα τα απαραίτητα έγγραφα ψηφια…" at bounding box center [169, 65] width 241 height 22
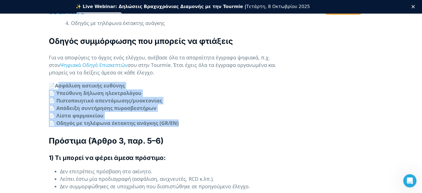
drag, startPoint x: 57, startPoint y: 71, endPoint x: 177, endPoint y: 109, distance: 126.7
click at [177, 109] on p "📄 Ασφάλιση αστικής ευθύνης 📄 Υπεύθυνη δήλωση ηλεκτρολόγου 📄 Πιστοποιητικό απεντ…" at bounding box center [169, 104] width 241 height 45
click at [177, 120] on strong "📄 Οδηγός με τηλέφωνα έκτακτης ανάγκης (GR/EN)" at bounding box center [114, 123] width 130 height 7
drag, startPoint x: 131, startPoint y: 69, endPoint x: 57, endPoint y: 72, distance: 73.9
click at [57, 82] on p "📄 Ασφάλιση αστικής ευθύνης 📄 Υπεύθυνη δήλωση ηλεκτρολόγου 📄 Πιστοποιητικό απεντ…" at bounding box center [169, 104] width 241 height 45
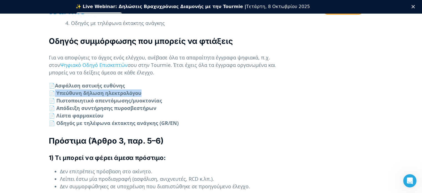
drag, startPoint x: 56, startPoint y: 78, endPoint x: 160, endPoint y: 79, distance: 104.7
click at [160, 82] on p "📄 Ασφάλιση αστικής ευθύνης 📄 Υπεύθυνη δήλωση ηλεκτρολόγου 📄 Πιστοποιητικό απεντ…" at bounding box center [169, 104] width 241 height 45
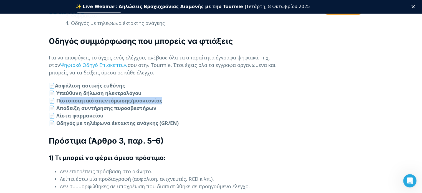
drag, startPoint x: 59, startPoint y: 86, endPoint x: 168, endPoint y: 86, distance: 108.5
click at [168, 86] on p "📄 Ασφάλιση αστικής ευθύνης 📄 Υπεύθυνη δήλωση ηλεκτρολόγου 📄 Πιστοποιητικό απεντ…" at bounding box center [169, 104] width 241 height 45
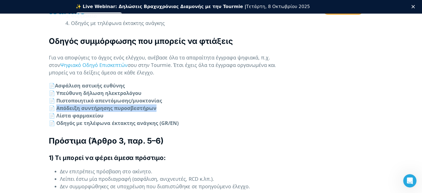
drag, startPoint x: 57, startPoint y: 92, endPoint x: 178, endPoint y: 93, distance: 121.0
click at [178, 93] on p "📄 Ασφάλιση αστικής ευθύνης 📄 Υπεύθυνη δήλωση ηλεκτρολόγου 📄 Πιστοποιητικό απεντ…" at bounding box center [169, 104] width 241 height 45
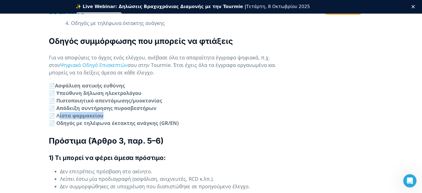
drag, startPoint x: 59, startPoint y: 101, endPoint x: 103, endPoint y: 101, distance: 44.1
click at [103, 112] on strong "📄 Λίστα φαρμακείου" at bounding box center [76, 115] width 55 height 7
drag, startPoint x: 115, startPoint y: 101, endPoint x: 51, endPoint y: 102, distance: 63.6
click at [51, 102] on p "📄 Ασφάλιση αστικής ευθύνης 📄 Υπεύθυνη δήλωση ηλεκτρολόγου 📄 Πιστοποιητικό απεντ…" at bounding box center [169, 104] width 241 height 45
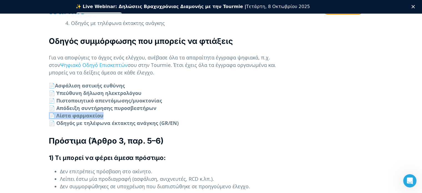
click at [51, 112] on strong "📄 Λίστα φαρμακείου" at bounding box center [76, 115] width 55 height 7
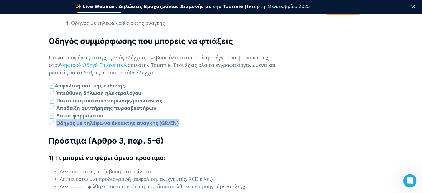
drag, startPoint x: 57, startPoint y: 108, endPoint x: 194, endPoint y: 109, distance: 137.1
click at [194, 109] on p "📄 Ασφάλιση αστικής ευθύνης 📄 Υπεύθυνη δήλωση ηλεκτρολόγου 📄 Πιστοποιητικό απεντ…" at bounding box center [169, 104] width 241 height 45
drag, startPoint x: 180, startPoint y: 109, endPoint x: 55, endPoint y: 110, distance: 125.2
click at [55, 110] on p "📄 Ασφάλιση αστικής ευθύνης 📄 Υπεύθυνη δήλωση ηλεκτρολόγου 📄 Πιστοποιητικό απεντ…" at bounding box center [169, 104] width 241 height 45
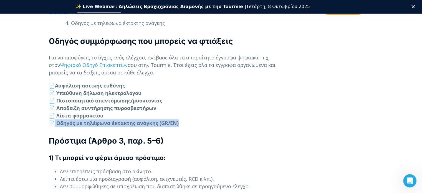
click at [55, 120] on strong "📄 Οδηγός με τηλέφωνα έκτακτης ανάγκης (GR/EN)" at bounding box center [114, 123] width 130 height 7
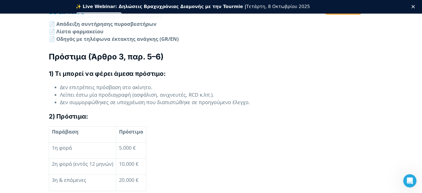
scroll to position [1927, 0]
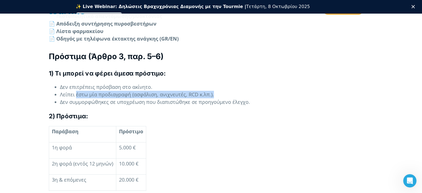
drag, startPoint x: 75, startPoint y: 80, endPoint x: 229, endPoint y: 81, distance: 153.2
click at [229, 91] on li "Λείπει έστω μία προδιαγραφή (ασφάλιση, ανιχνευτές, RCD κ.λπ.)." at bounding box center [175, 94] width 230 height 7
drag, startPoint x: 220, startPoint y: 81, endPoint x: 126, endPoint y: 82, distance: 93.8
click at [126, 91] on li "Λείπει έστω μία προδιαγραφή (ασφάλιση, ανιχνευτές, RCD κ.λπ.)." at bounding box center [175, 94] width 230 height 7
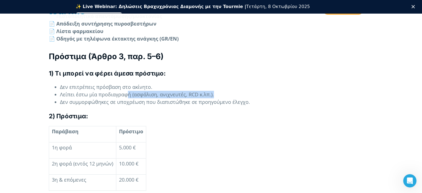
click at [126, 91] on li "Λείπει έστω μία προδιαγραφή (ασφάλιση, ανιχνευτές, RCD κ.λπ.)." at bounding box center [175, 94] width 230 height 7
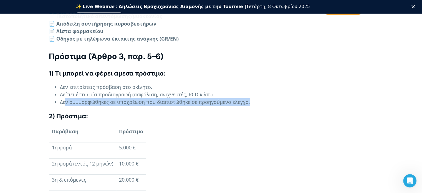
drag, startPoint x: 64, startPoint y: 89, endPoint x: 249, endPoint y: 89, distance: 184.6
click at [249, 98] on li "Δεν συμμορφώθηκες σε υποχρέωση που διαπιστώθηκε σε προηγούμενο έλεγχο." at bounding box center [175, 101] width 230 height 7
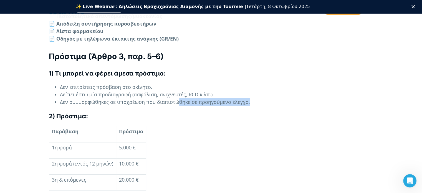
drag, startPoint x: 250, startPoint y: 88, endPoint x: 155, endPoint y: 89, distance: 95.8
click at [160, 98] on li "Δεν συμμορφώθηκες σε υποχρέωση που διαπιστώθηκε σε προηγούμενο έλεγχο." at bounding box center [175, 101] width 230 height 7
click at [149, 98] on li "Δεν συμμορφώθηκες σε υποχρέωση που διαπιστώθηκε σε προηγούμενο έλεγχο." at bounding box center [175, 101] width 230 height 7
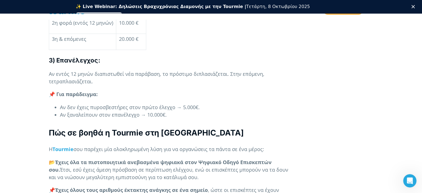
scroll to position [2068, 0]
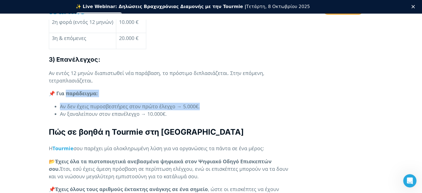
drag, startPoint x: 66, startPoint y: 78, endPoint x: 207, endPoint y: 87, distance: 141.3
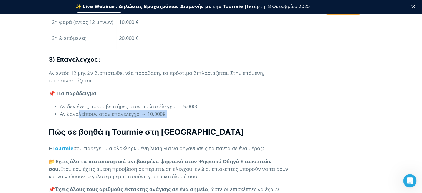
drag, startPoint x: 77, startPoint y: 99, endPoint x: 174, endPoint y: 99, distance: 97.7
click at [174, 110] on li "Αν ξαναλείπουν στον επανέλεγχο → 10.000€." at bounding box center [175, 113] width 230 height 7
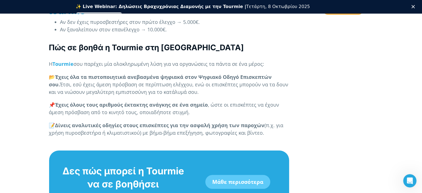
scroll to position [2153, 0]
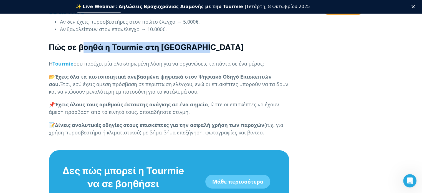
drag, startPoint x: 90, startPoint y: 30, endPoint x: 221, endPoint y: 30, distance: 131.3
click at [221, 42] on h3 "Πώς σε βοηθά η Tourmie στη [GEOGRAPHIC_DATA]" at bounding box center [169, 47] width 241 height 11
drag, startPoint x: 116, startPoint y: 66, endPoint x: 215, endPoint y: 77, distance: 100.3
click at [215, 77] on p "📂 Έχεις όλα τα πιστοποιητικά ανεβασμένα ψηφιακά στον Ψηφιακό Οδηγό Επισκεπτών σ…" at bounding box center [169, 84] width 241 height 22
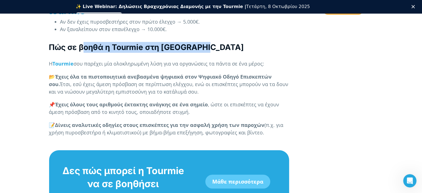
click at [215, 77] on p "📂 Έχεις όλα τα πιστοποιητικά ανεβασμένα ψηφιακά στον Ψηφιακό Οδηγό Επισκεπτών σ…" at bounding box center [169, 84] width 241 height 22
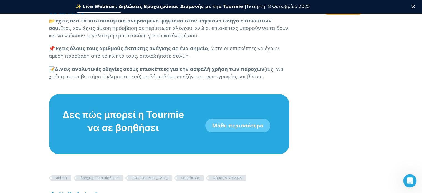
scroll to position [2209, 0]
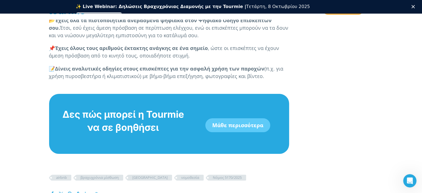
drag, startPoint x: 89, startPoint y: 52, endPoint x: 299, endPoint y: 62, distance: 209.8
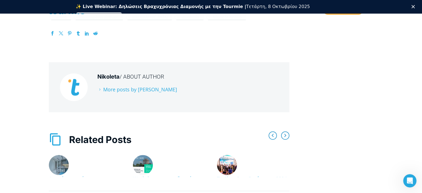
scroll to position [2373, 0]
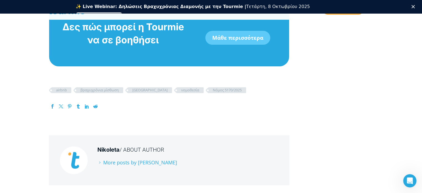
drag, startPoint x: 325, startPoint y: 117, endPoint x: 319, endPoint y: 82, distance: 35.8
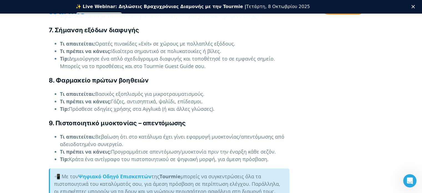
scroll to position [1224, 0]
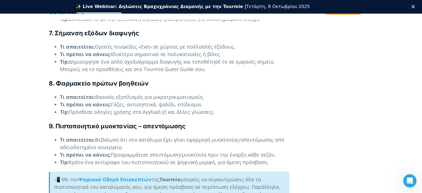
drag, startPoint x: 77, startPoint y: 155, endPoint x: 274, endPoint y: 152, distance: 197.4
click at [274, 158] on li "Tip: Κράτα ένα αντίγραφο του πιστοποιητικού σε ψηφιακή μορφή, για άμεση πρόσβασ…" at bounding box center [175, 161] width 230 height 7
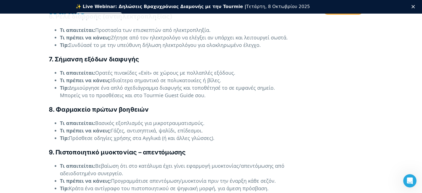
scroll to position [1198, 0]
drag, startPoint x: 132, startPoint y: 65, endPoint x: 246, endPoint y: 65, distance: 114.6
click at [246, 69] on li "Τι απαιτείται: Ορατές πινακίδες «Exit» σε χώρους με πολλαπλές εξόδους." at bounding box center [175, 72] width 230 height 7
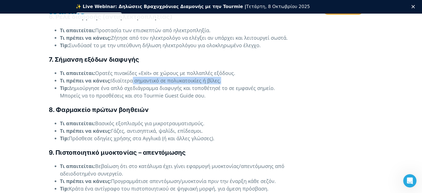
drag, startPoint x: 135, startPoint y: 71, endPoint x: 229, endPoint y: 72, distance: 93.5
click at [229, 77] on li "Τι πρέπει να κάνεις: Ιδιαίτερα σημαντικό σε πολυκατοικίες ή βίλες." at bounding box center [175, 80] width 230 height 7
drag, startPoint x: 138, startPoint y: 82, endPoint x: 221, endPoint y: 86, distance: 83.4
click at [221, 86] on li "Tip: Δημιούργησε ένα απλό σχεδιάγραμμα διαφυγής και τοποθέτησέ το σε εμφανές ση…" at bounding box center [175, 91] width 230 height 15
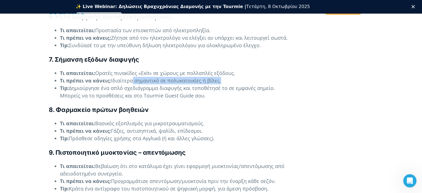
drag, startPoint x: 196, startPoint y: 87, endPoint x: 161, endPoint y: 80, distance: 35.3
click at [161, 84] on li "Tip: Δημιούργησε ένα απλό σχεδιάγραμμα διαφυγής και τοποθέτησέ το σε εμφανές ση…" at bounding box center [175, 91] width 230 height 15
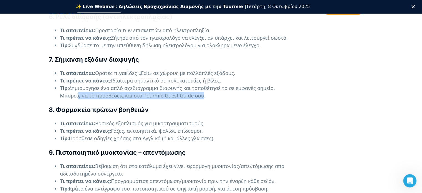
drag, startPoint x: 75, startPoint y: 90, endPoint x: 200, endPoint y: 85, distance: 125.0
click at [200, 85] on li "Tip: Δημιούργησε ένα απλό σχεδιάγραμμα διαφυγής και τοποθέτησέ το σε εμφανές ση…" at bounding box center [175, 91] width 230 height 15
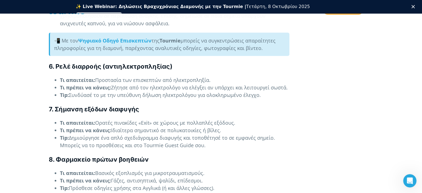
scroll to position [1145, 0]
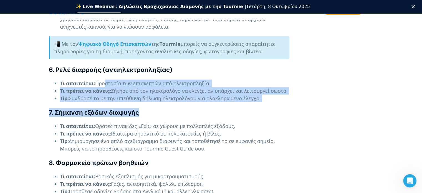
drag, startPoint x: 102, startPoint y: 78, endPoint x: 248, endPoint y: 95, distance: 147.0
click at [248, 95] on div "Έχει περάσει η 1η [DATE] και οι νέες υποχρεώσεις για τις βραχυχρόνιες μισθώσεις…" at bounding box center [169, 110] width 241 height 2215
drag, startPoint x: 267, startPoint y: 89, endPoint x: 64, endPoint y: 84, distance: 202.4
click at [66, 84] on ul "Τι απαιτείται: Προστασία των επισκεπτών από ηλεκτροπληξία. Τι πρέπει να κάνεις:…" at bounding box center [169, 91] width 241 height 22
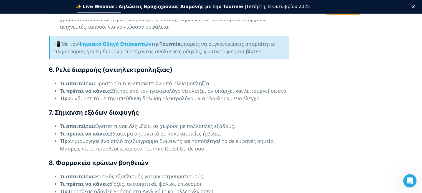
click at [64, 87] on strong "Τι πρέπει να κάνεις:" at bounding box center [85, 90] width 51 height 7
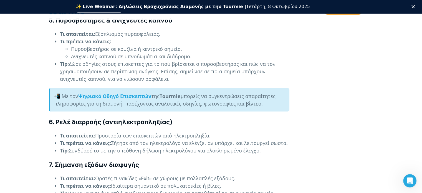
scroll to position [1093, 0]
